Goal: Transaction & Acquisition: Download file/media

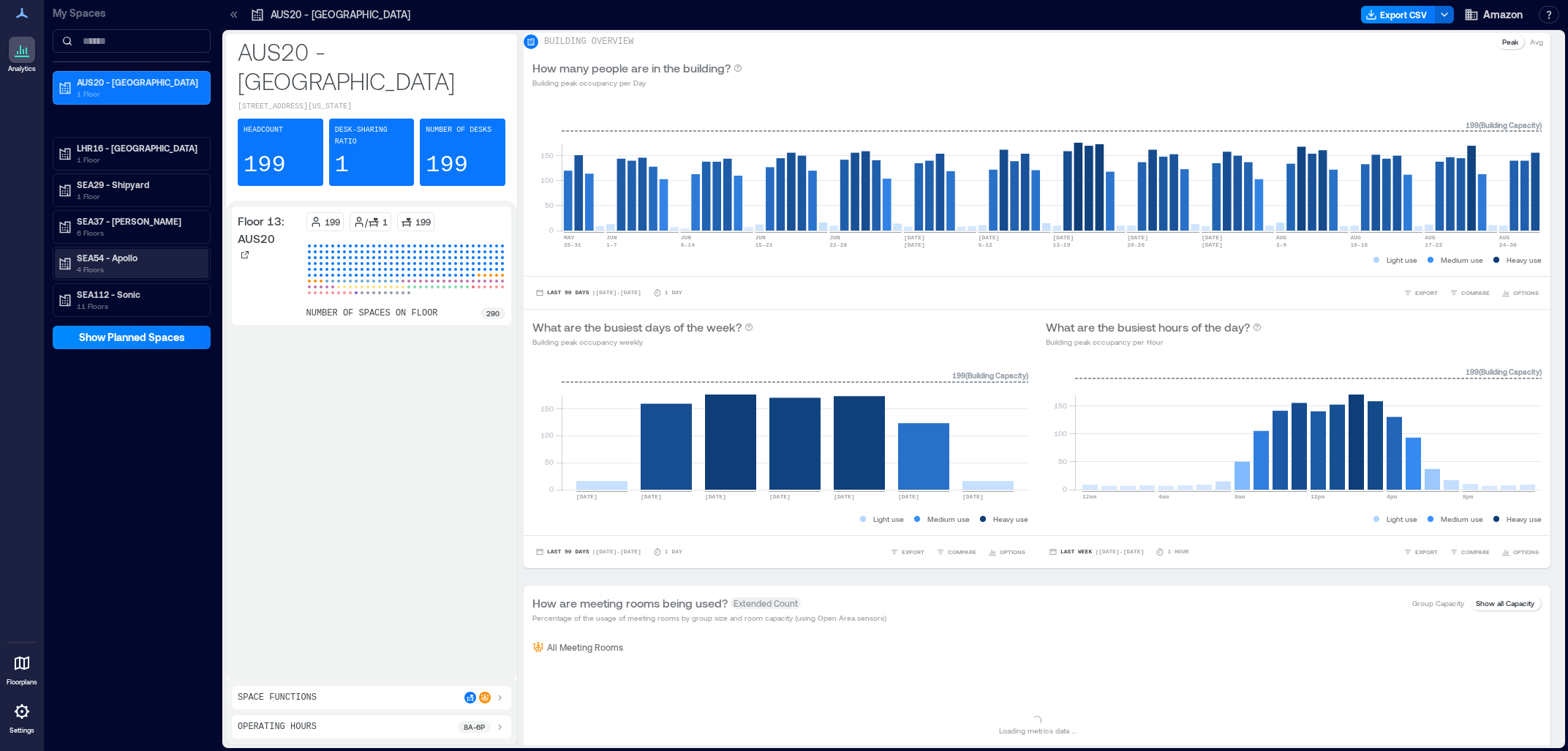
click at [167, 251] on div "SEA54 - Apollo 4 Floors" at bounding box center [132, 262] width 154 height 29
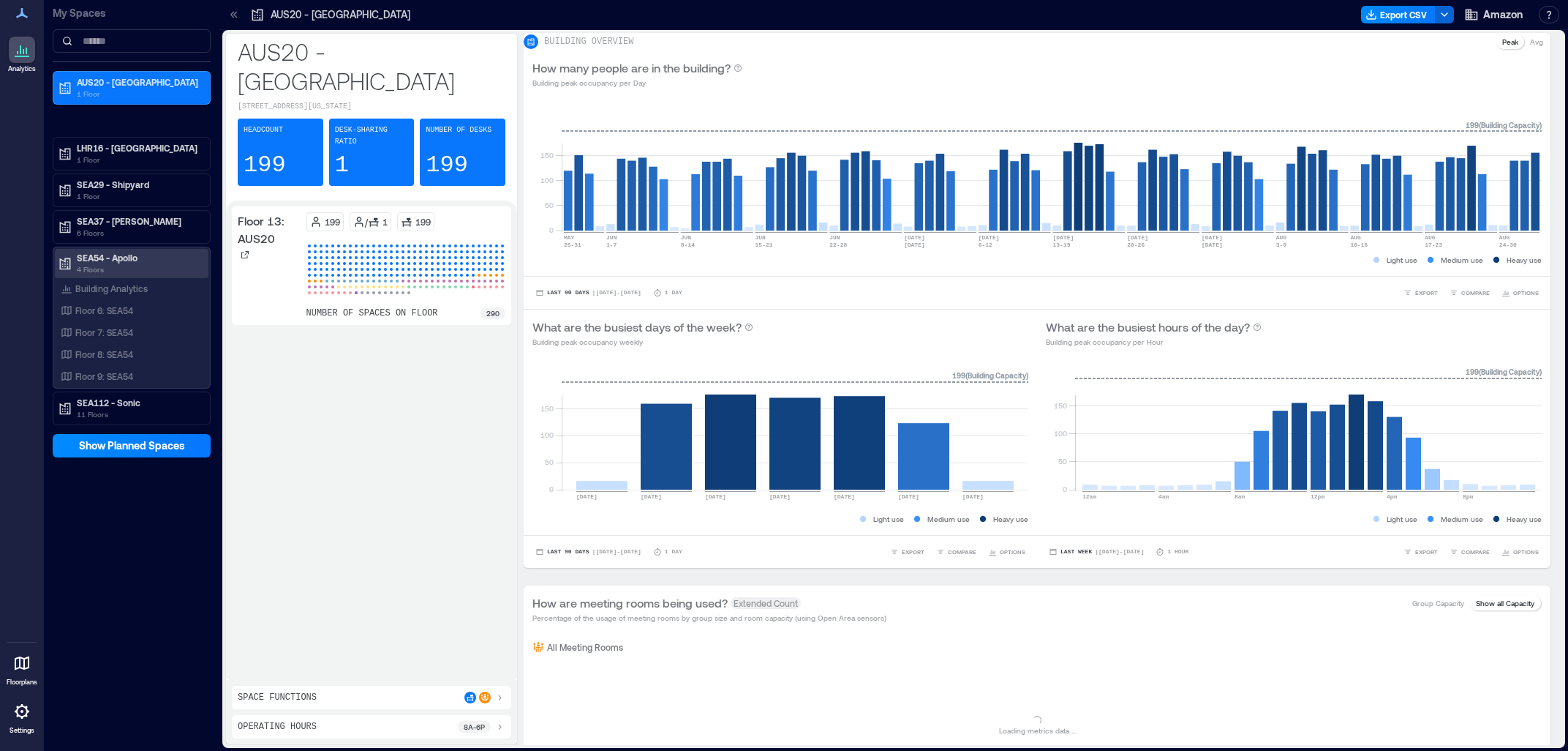
click at [167, 273] on p "4 Floors" at bounding box center [138, 269] width 123 height 12
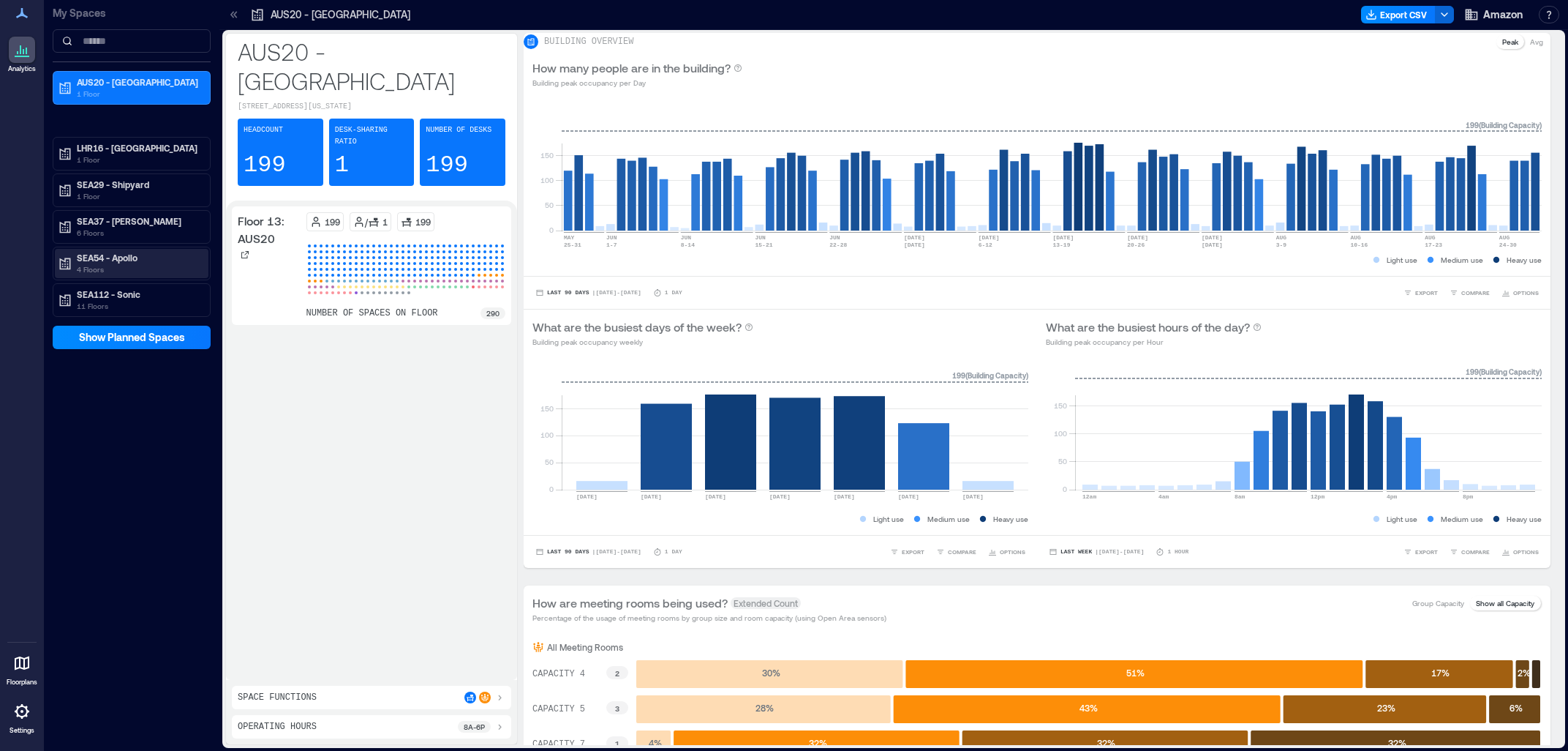
click at [166, 277] on div "SEA54 - Apollo 4 Floors" at bounding box center [132, 262] width 154 height 29
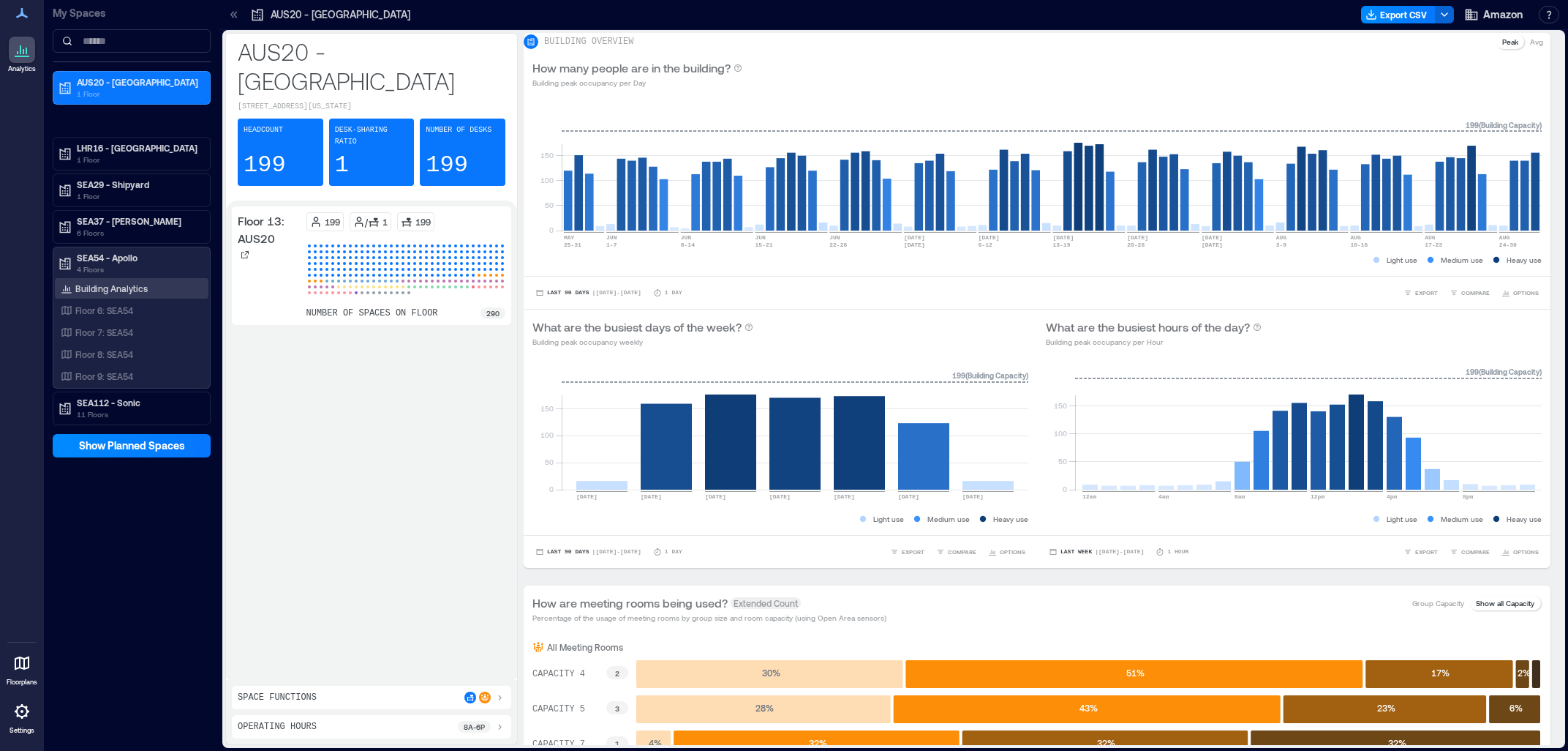
click at [163, 284] on div "Building Analytics" at bounding box center [132, 288] width 154 height 21
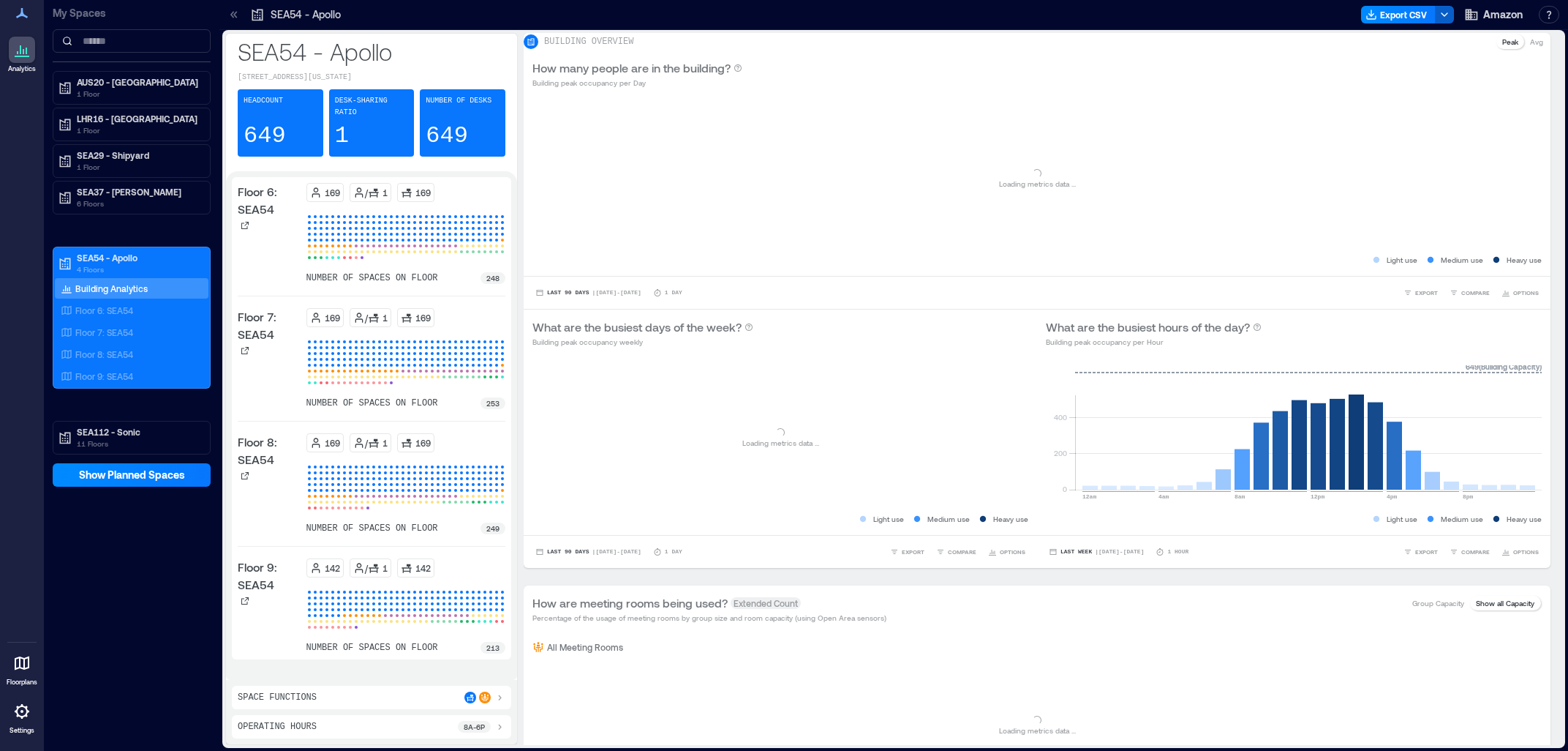
click at [1445, 20] on icon "button" at bounding box center [1444, 15] width 12 height 12
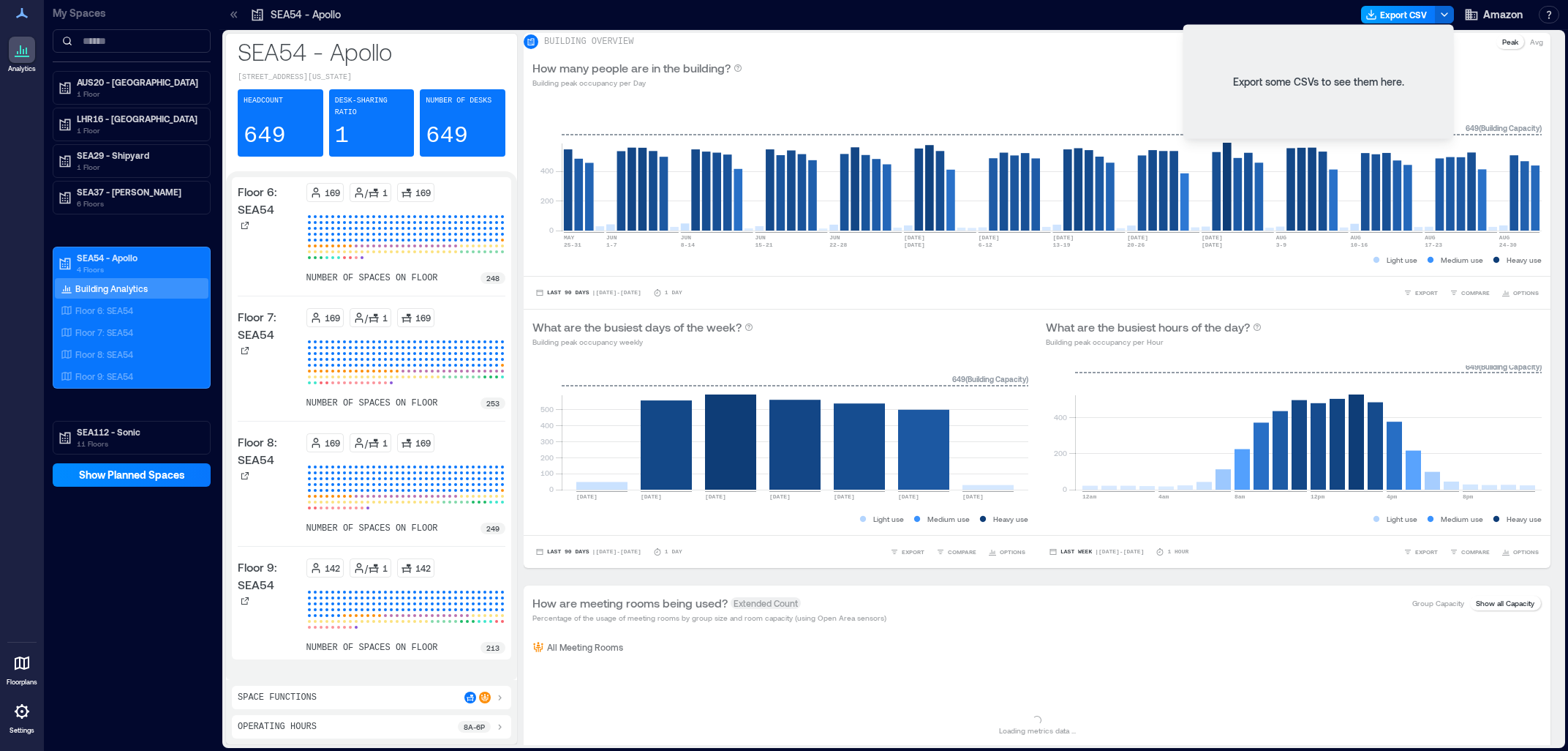
click at [1411, 18] on button "Export CSV" at bounding box center [1398, 15] width 75 height 18
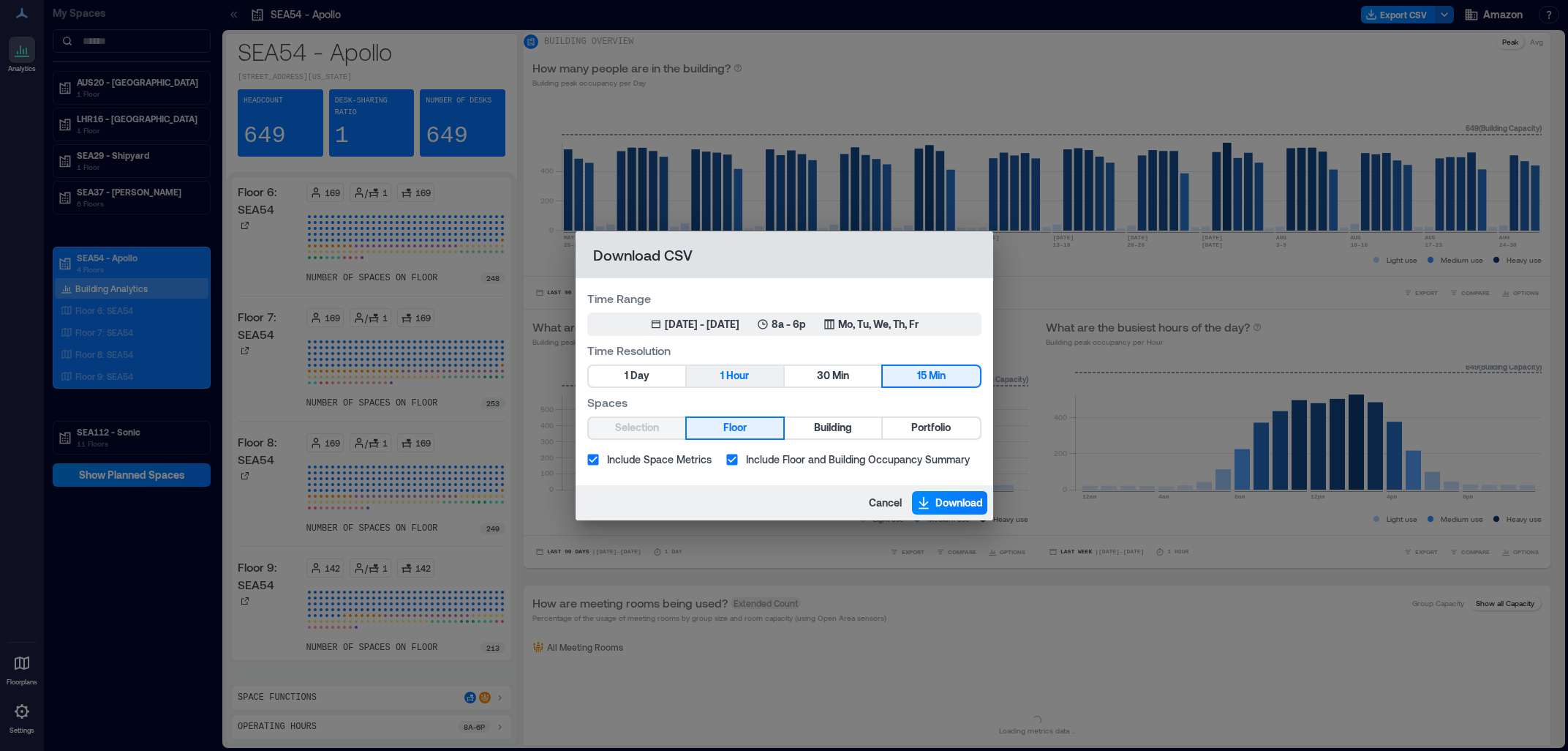
click at [699, 375] on button "1 Hour" at bounding box center [735, 376] width 97 height 21
click at [867, 380] on button "30 Min" at bounding box center [832, 376] width 97 height 21
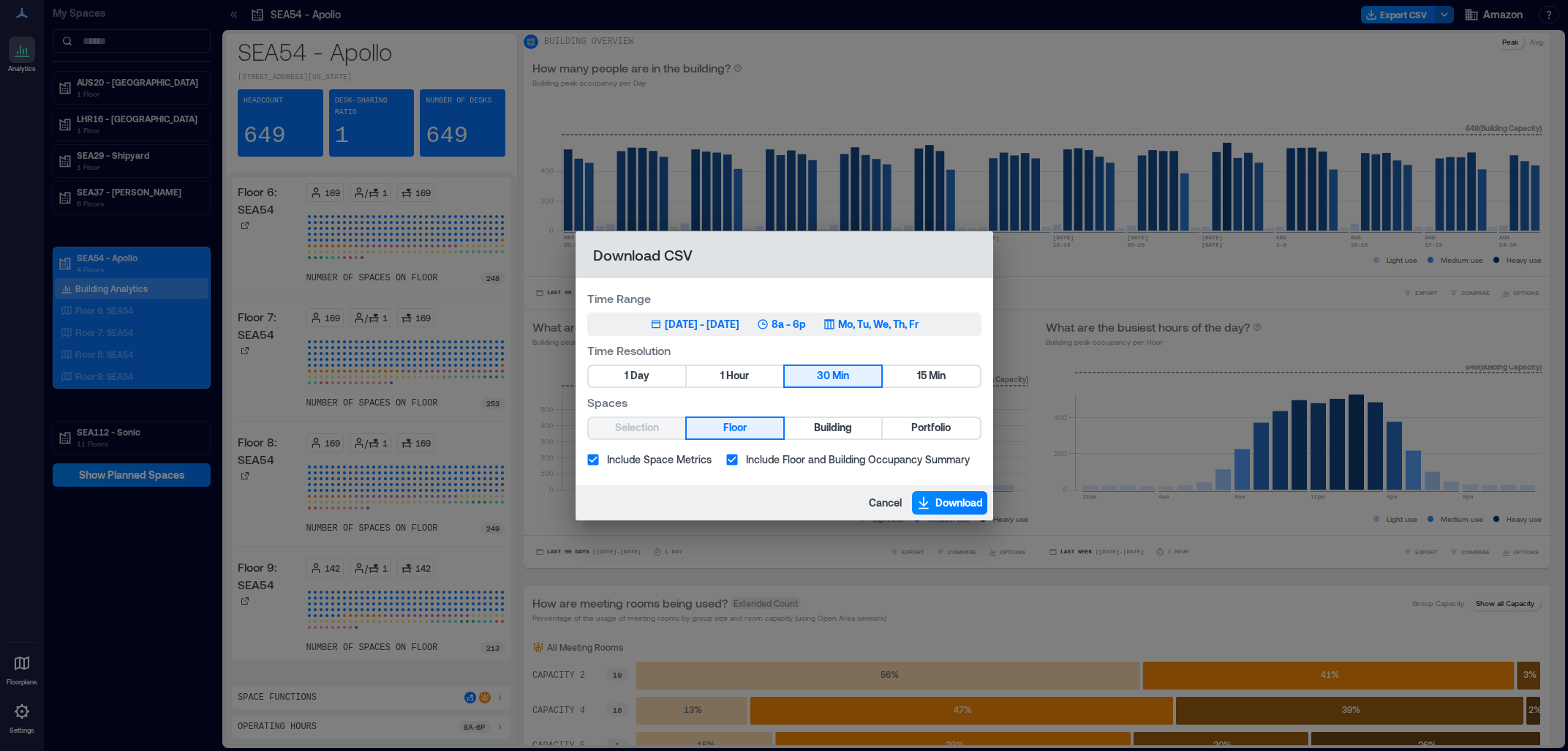
click at [701, 327] on div "[DATE] - [DATE]" at bounding box center [702, 324] width 75 height 15
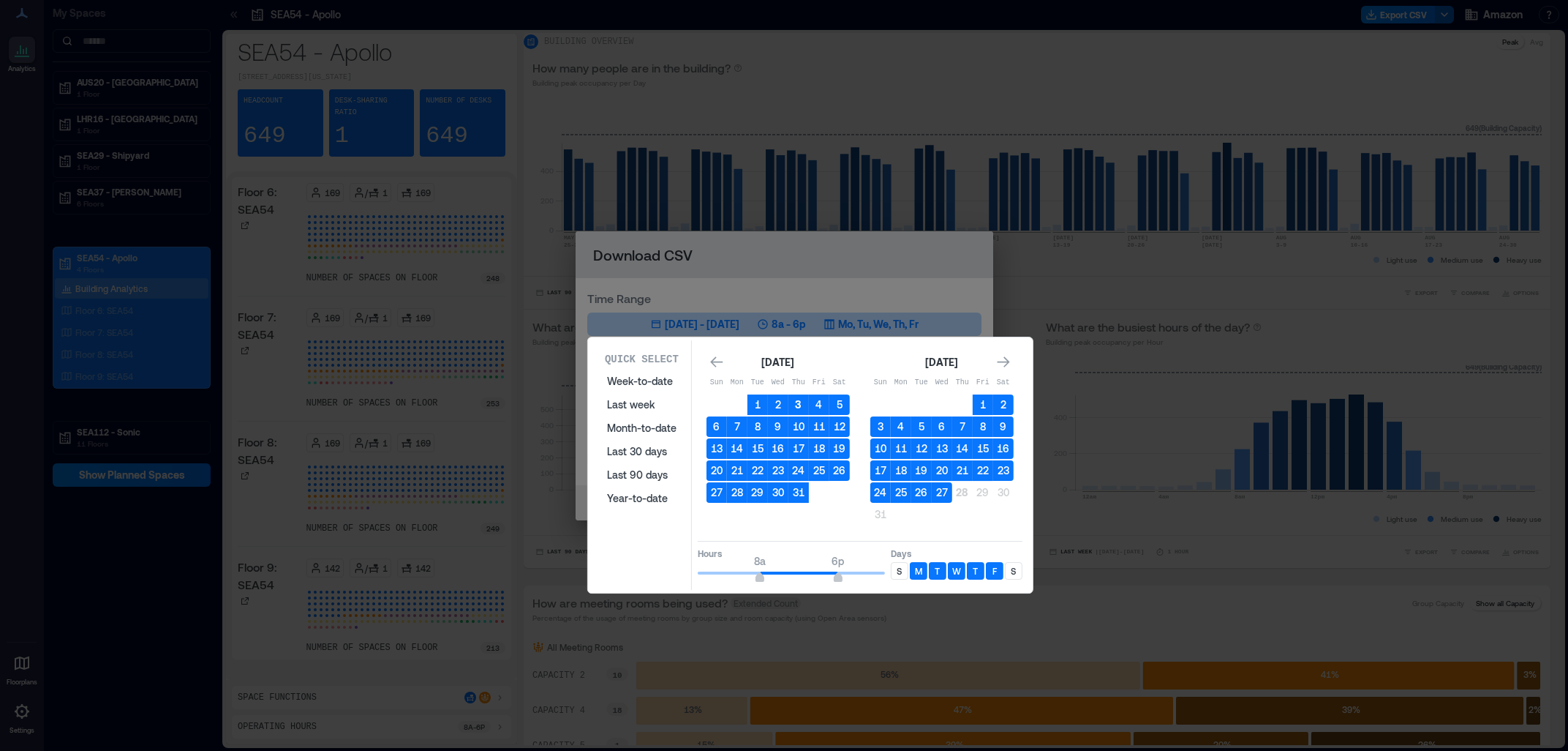
click at [799, 401] on button "3" at bounding box center [798, 404] width 21 height 21
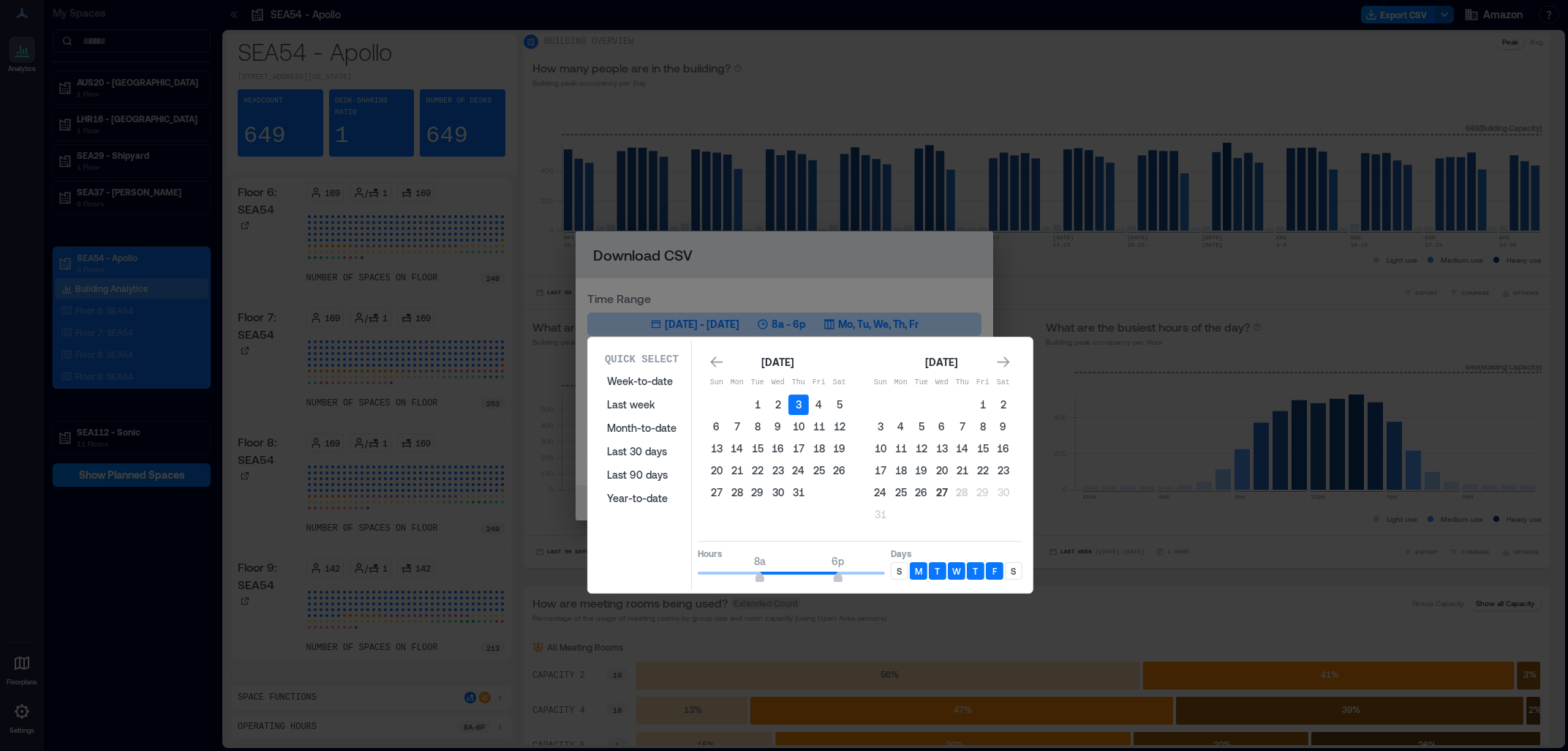
click at [940, 491] on button "27" at bounding box center [942, 492] width 21 height 21
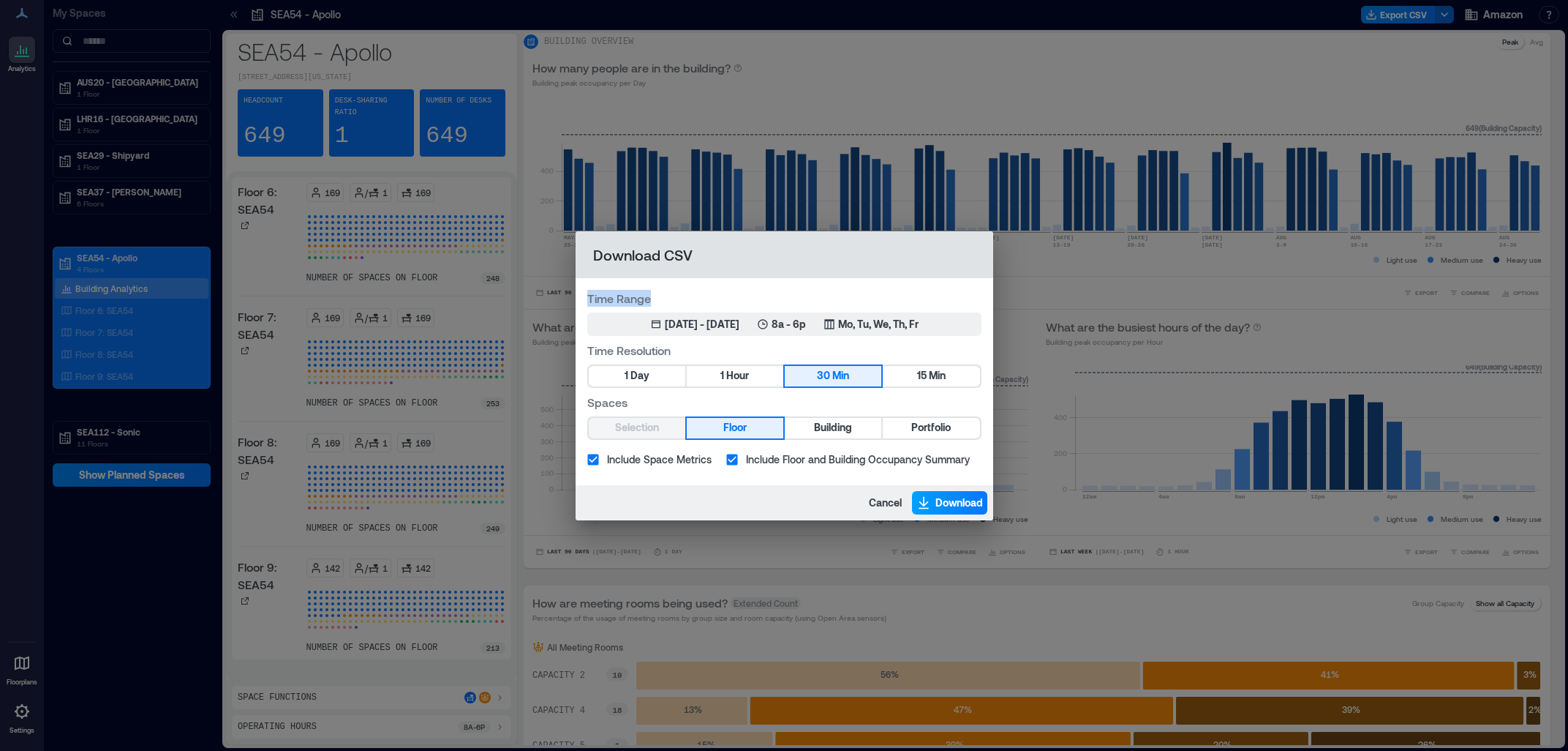
click at [943, 507] on span "Download" at bounding box center [959, 503] width 48 height 15
